Goal: Transaction & Acquisition: Register for event/course

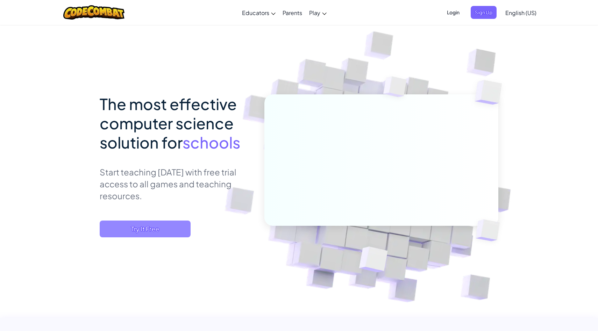
click at [142, 227] on span "Try It Free" at bounding box center [145, 229] width 91 height 17
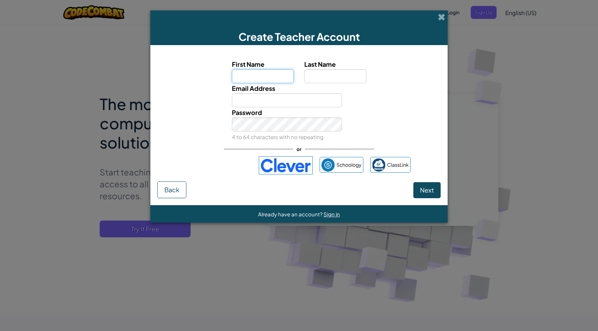
click at [241, 77] on input "First Name" at bounding box center [263, 76] width 62 height 14
click at [442, 14] on span at bounding box center [441, 16] width 7 height 7
